Goal: Feedback & Contribution: Contribute content

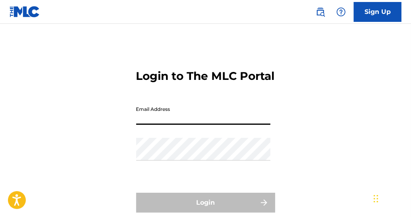
click at [209, 118] on input "Email Address" at bounding box center [203, 113] width 134 height 23
type input "[EMAIL_ADDRESS][DOMAIN_NAME]"
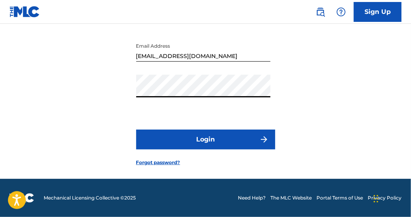
scroll to position [77, 0]
click at [230, 141] on button "Login" at bounding box center [205, 139] width 139 height 20
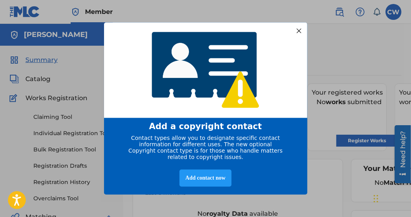
click at [296, 29] on div at bounding box center [298, 30] width 10 height 10
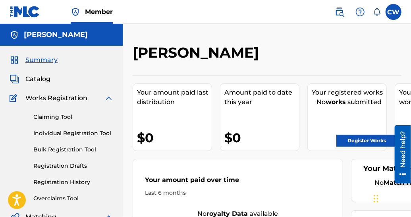
click at [361, 144] on link "Register Works" at bounding box center [366, 141] width 61 height 12
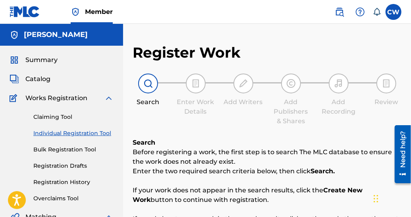
click at [50, 79] on div "Catalog" at bounding box center [62, 79] width 104 height 10
click at [40, 100] on span "Works Registration" at bounding box center [56, 98] width 62 height 10
click at [399, 6] on div "CW [PERSON_NAME] [EMAIL_ADDRESS][DOMAIN_NAME] Notification Preferences Profile …" at bounding box center [364, 12] width 75 height 16
click at [395, 14] on label at bounding box center [393, 12] width 16 height 16
click at [393, 12] on input "[PERSON_NAME] [EMAIL_ADDRESS][DOMAIN_NAME] Notification Preferences Profile Log…" at bounding box center [393, 12] width 0 height 0
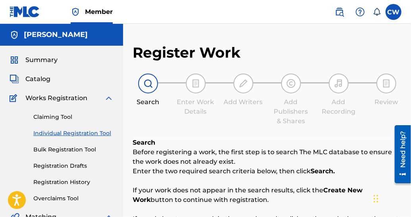
click at [33, 14] on img at bounding box center [25, 12] width 31 height 12
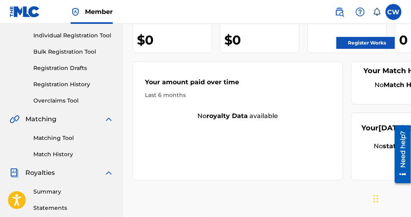
scroll to position [96, 0]
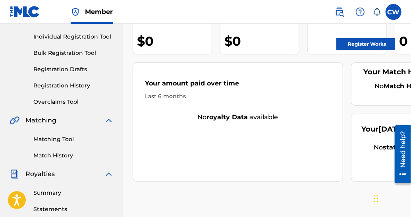
click at [351, 40] on link "Register Works" at bounding box center [366, 44] width 61 height 12
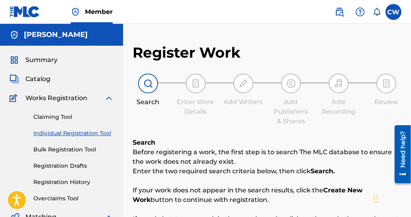
click at [54, 150] on link "Bulk Registration Tool" at bounding box center [73, 149] width 80 height 8
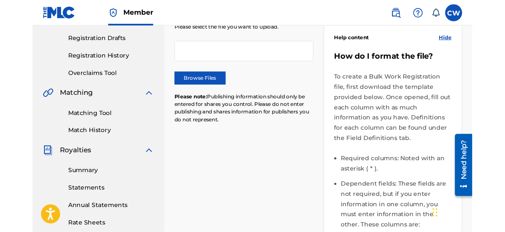
scroll to position [129, 0]
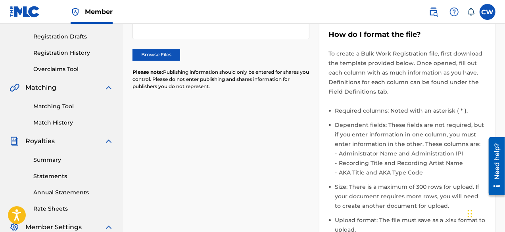
click at [165, 49] on label "Browse Files" at bounding box center [157, 55] width 48 height 12
click at [0, 0] on input "Browse Files" at bounding box center [0, 0] width 0 height 0
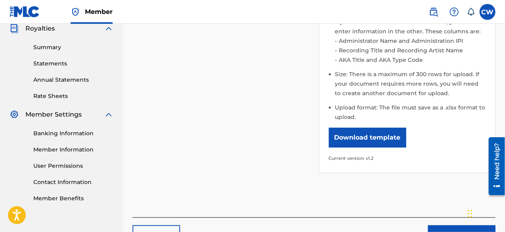
scroll to position [300, 0]
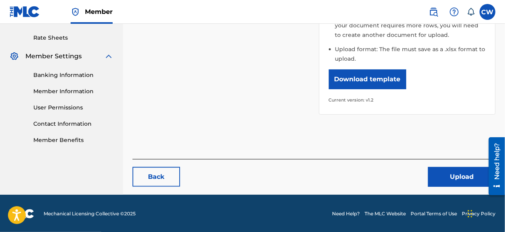
click at [410, 173] on button "Upload" at bounding box center [461, 177] width 67 height 20
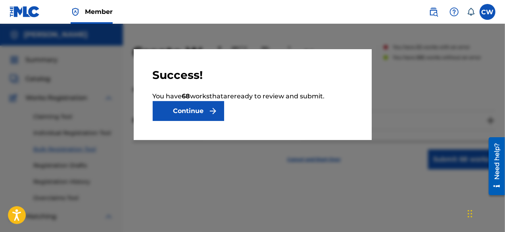
click at [205, 110] on button "Continue" at bounding box center [188, 111] width 71 height 20
